Goal: Information Seeking & Learning: Learn about a topic

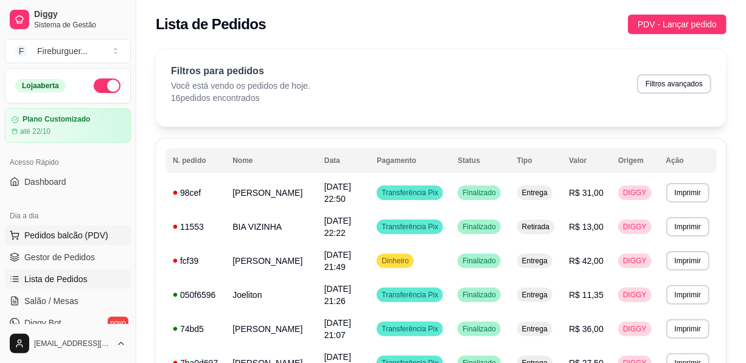
click at [53, 237] on span "Pedidos balcão (PDV)" at bounding box center [66, 235] width 84 height 12
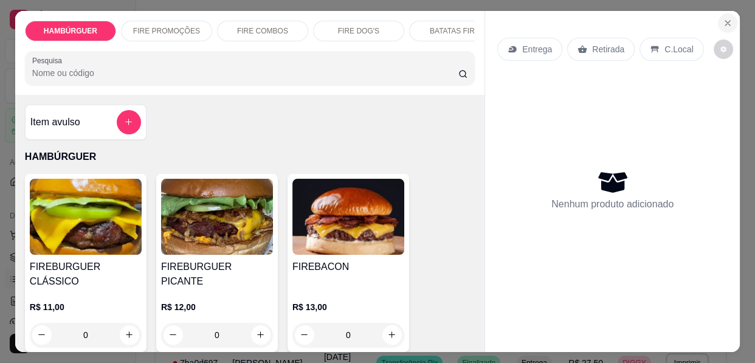
click at [724, 20] on icon "Close" at bounding box center [728, 23] width 10 height 10
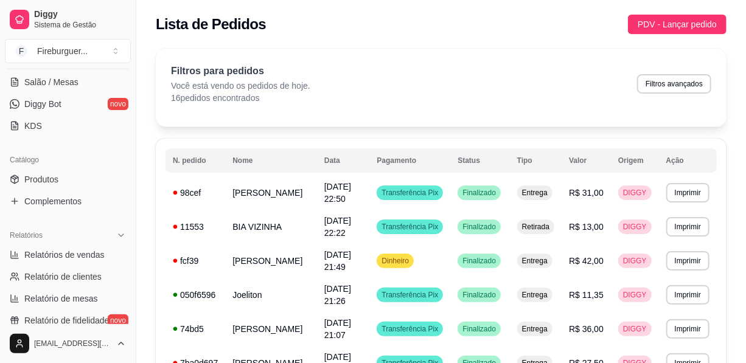
scroll to position [331, 0]
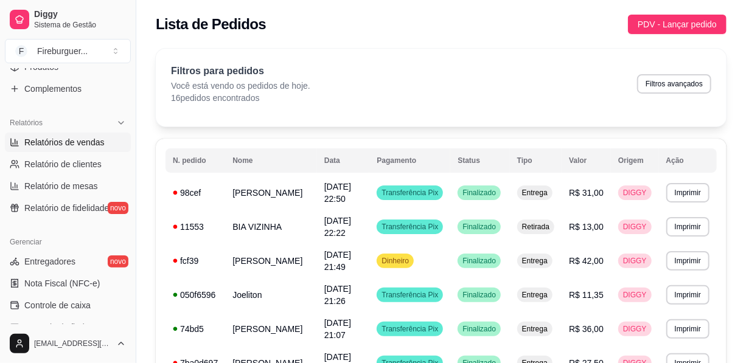
click at [66, 140] on span "Relatórios de vendas" at bounding box center [64, 142] width 80 height 12
select select "ALL"
select select "0"
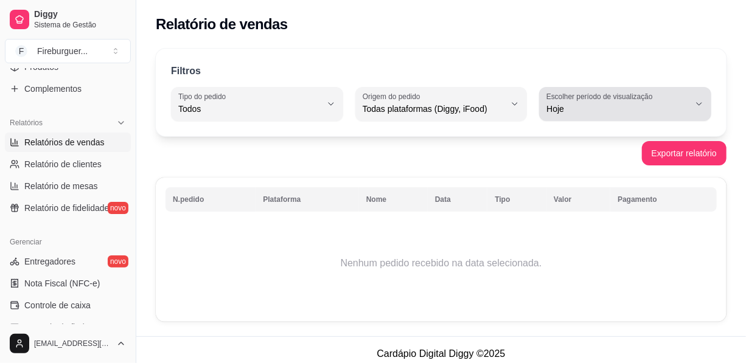
click at [594, 91] on label "Escolher período de visualização" at bounding box center [601, 96] width 110 height 10
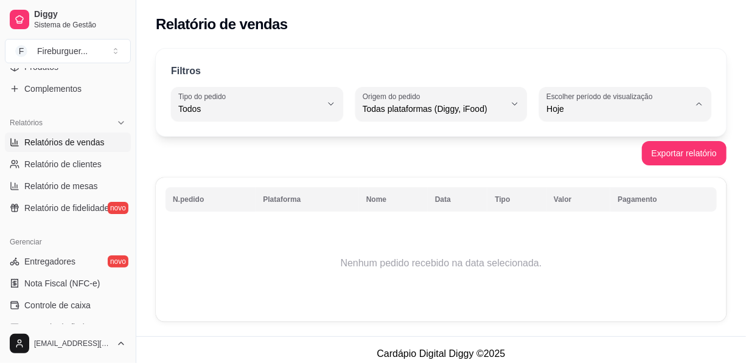
click at [552, 155] on span "Ontem" at bounding box center [619, 157] width 135 height 12
type input "1"
select select "1"
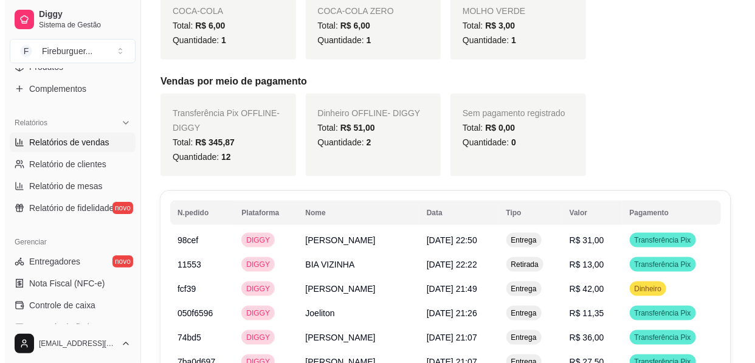
scroll to position [718, 0]
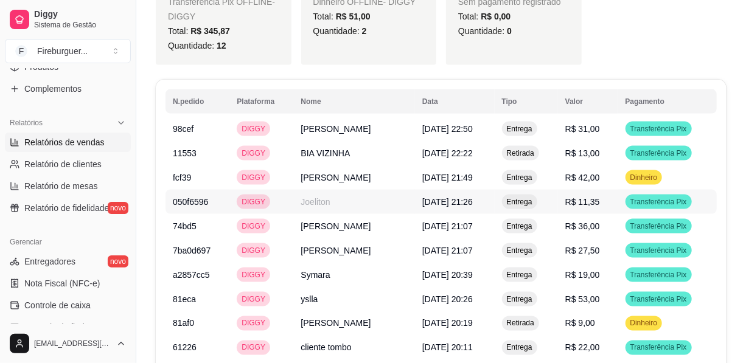
click at [521, 197] on span "Entrega" at bounding box center [519, 202] width 30 height 10
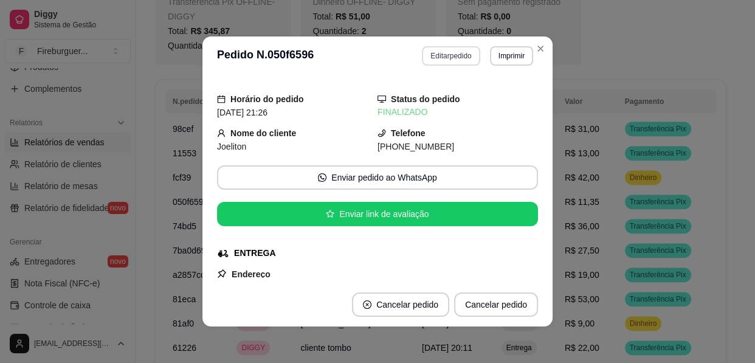
click at [453, 56] on button "Editar pedido" at bounding box center [451, 55] width 58 height 19
select select "6813f39ef7afa3294d7b5754"
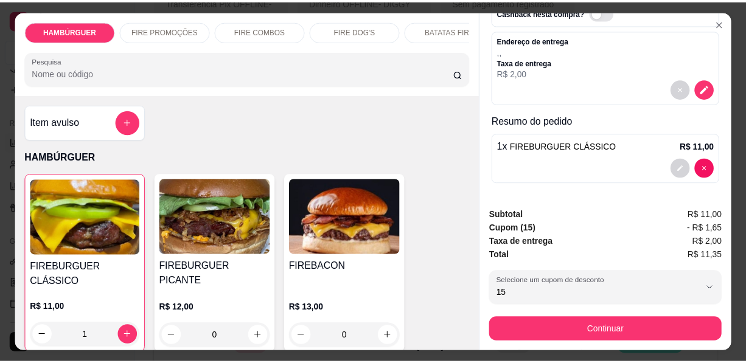
scroll to position [0, 0]
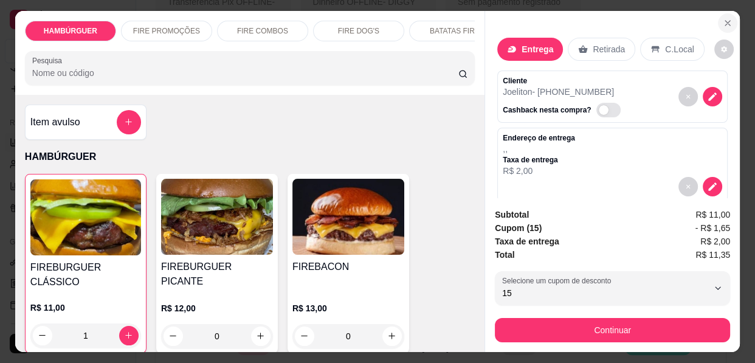
click at [724, 18] on icon "Close" at bounding box center [728, 23] width 10 height 10
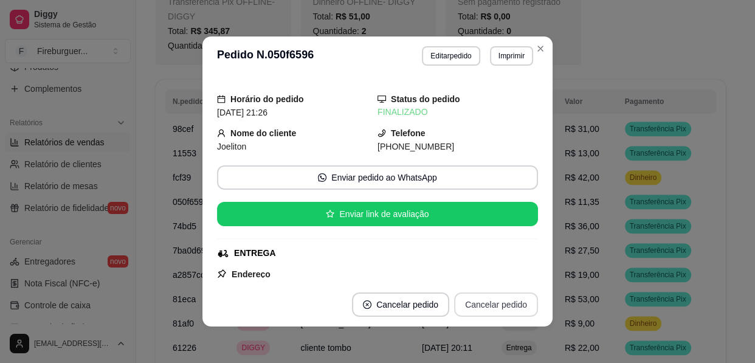
click at [473, 302] on button "Cancelar pedido" at bounding box center [496, 305] width 84 height 24
click at [474, 301] on button "Cancelar pedido" at bounding box center [496, 305] width 84 height 24
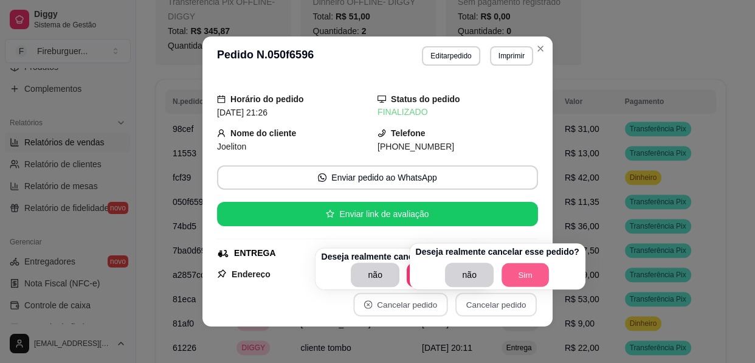
click at [509, 273] on button "Sim" at bounding box center [525, 275] width 47 height 24
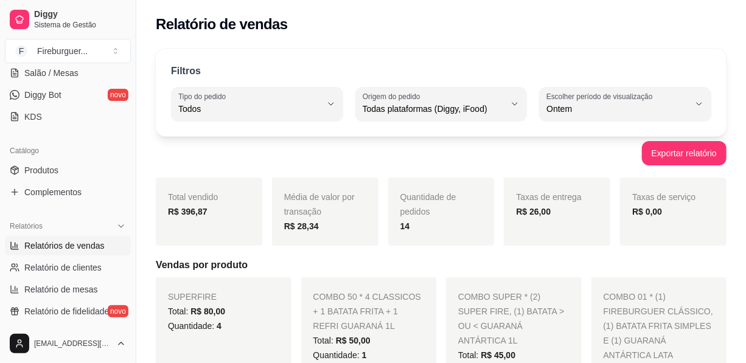
scroll to position [276, 0]
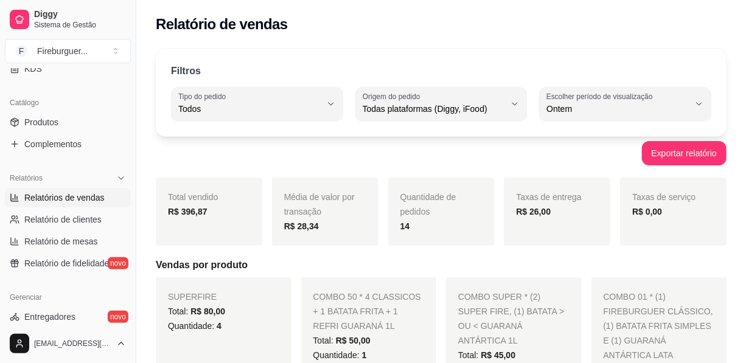
click at [82, 193] on span "Relatórios de vendas" at bounding box center [64, 198] width 80 height 12
click at [81, 195] on span "Relatórios de vendas" at bounding box center [64, 198] width 80 height 12
click at [69, 215] on span "Relatório de clientes" at bounding box center [62, 219] width 77 height 12
select select "30"
select select "HIGHEST_TOTAL_SPENT_WITH_ORDERS"
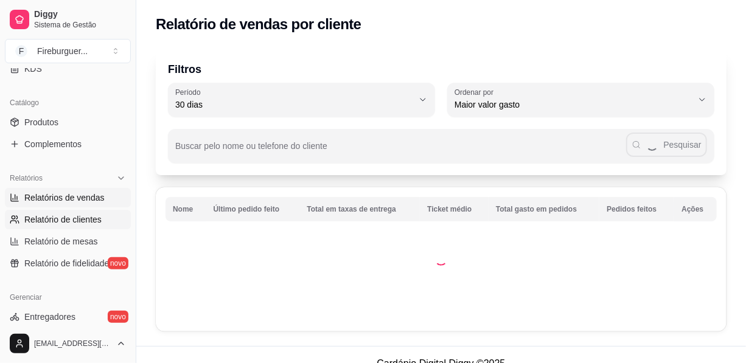
click at [75, 200] on span "Relatórios de vendas" at bounding box center [64, 198] width 80 height 12
select select "ALL"
select select "0"
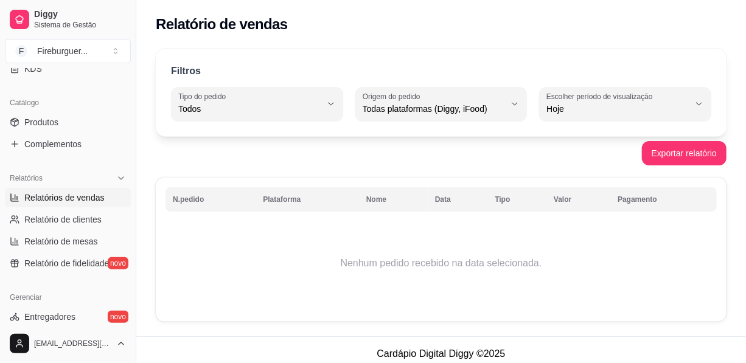
click at [75, 199] on span "Relatórios de vendas" at bounding box center [64, 198] width 80 height 12
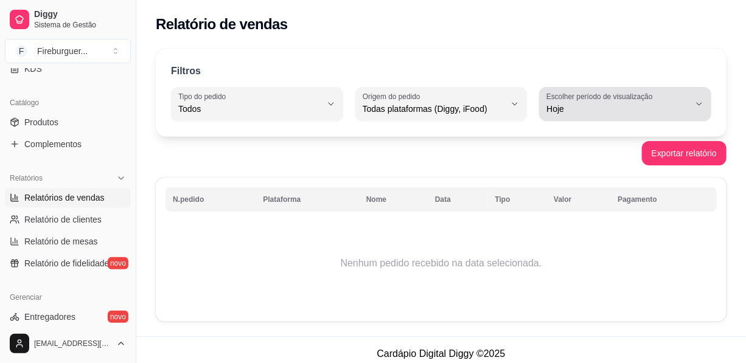
click at [623, 106] on span "Hoje" at bounding box center [617, 109] width 143 height 12
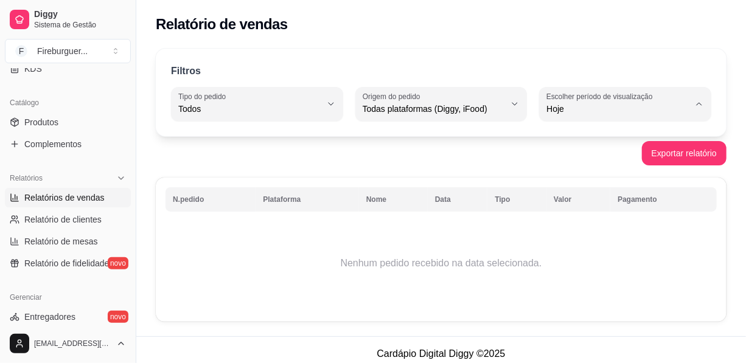
click at [583, 158] on span "Ontem" at bounding box center [619, 157] width 135 height 12
type input "1"
select select "1"
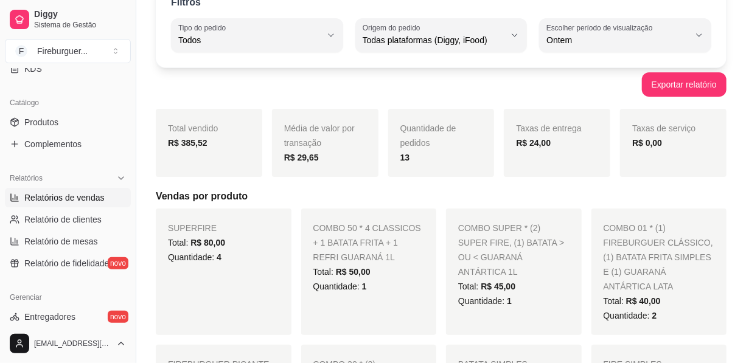
scroll to position [55, 0]
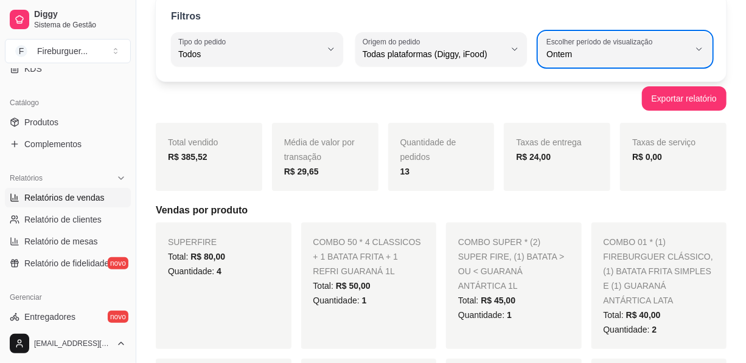
type input "7"
select select "7"
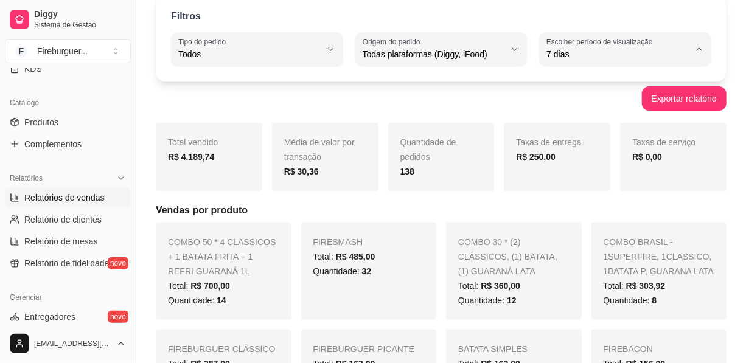
click at [597, 43] on label "Escolher período de visualização" at bounding box center [601, 41] width 110 height 10
click at [607, 85] on span "Hoje" at bounding box center [619, 83] width 135 height 12
type input "0"
select select "0"
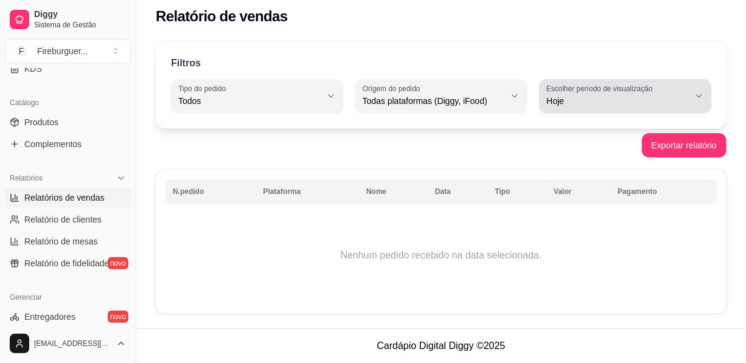
scroll to position [7, 0]
click at [616, 91] on label "Escolher período de visualização" at bounding box center [601, 89] width 110 height 10
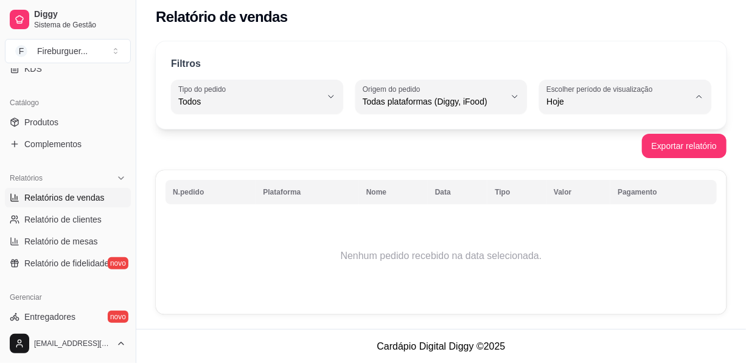
click at [591, 152] on span "Ontem" at bounding box center [619, 150] width 135 height 12
type input "1"
select select "1"
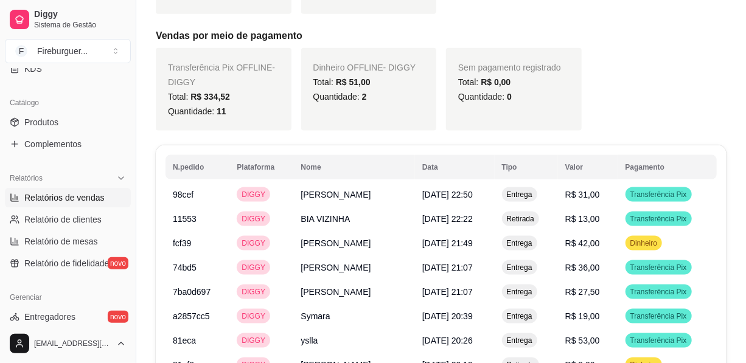
scroll to position [671, 0]
